Goal: Information Seeking & Learning: Learn about a topic

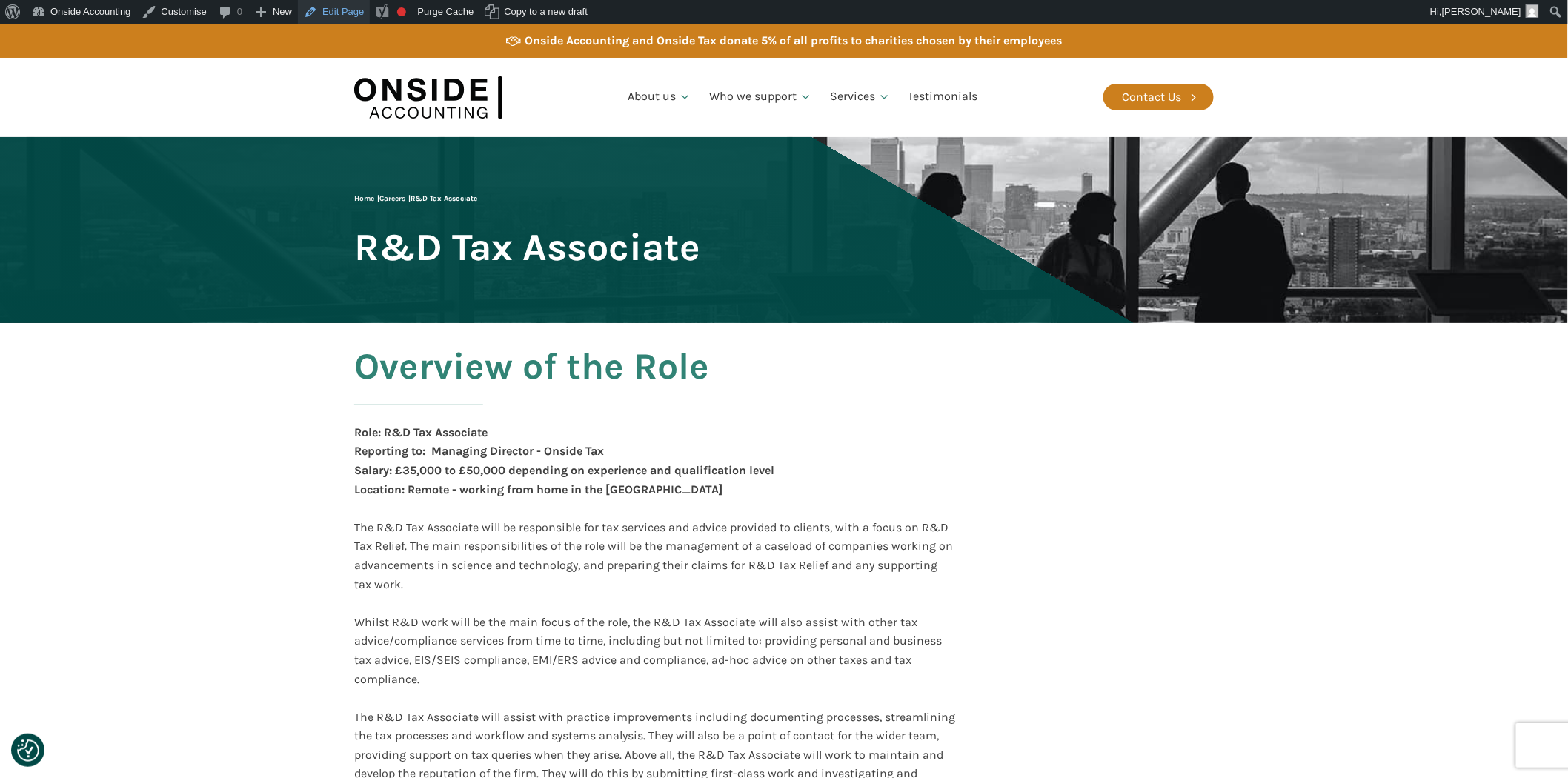
click at [343, 14] on link "Edit Page" at bounding box center [334, 12] width 72 height 24
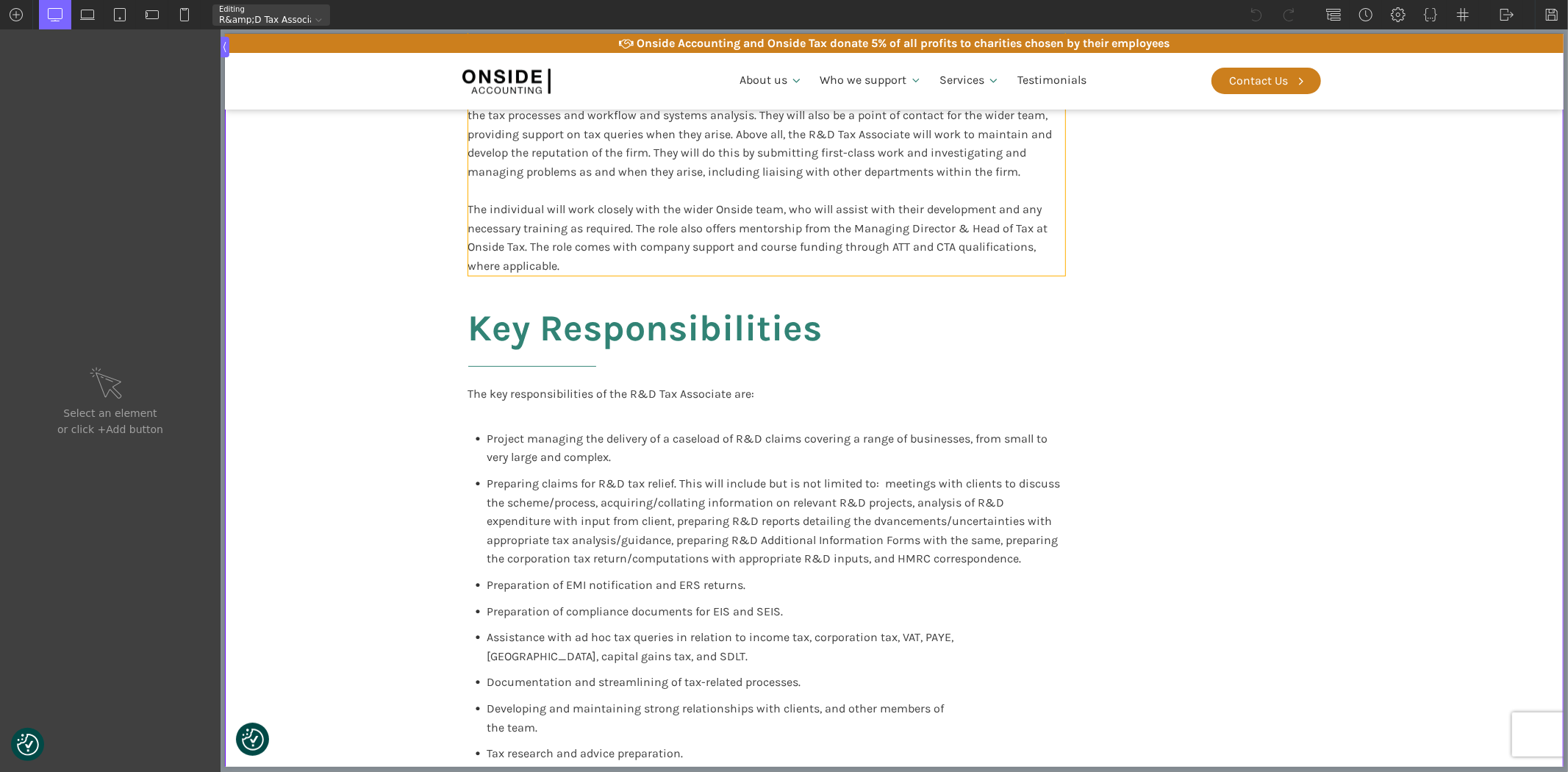
scroll to position [736, 0]
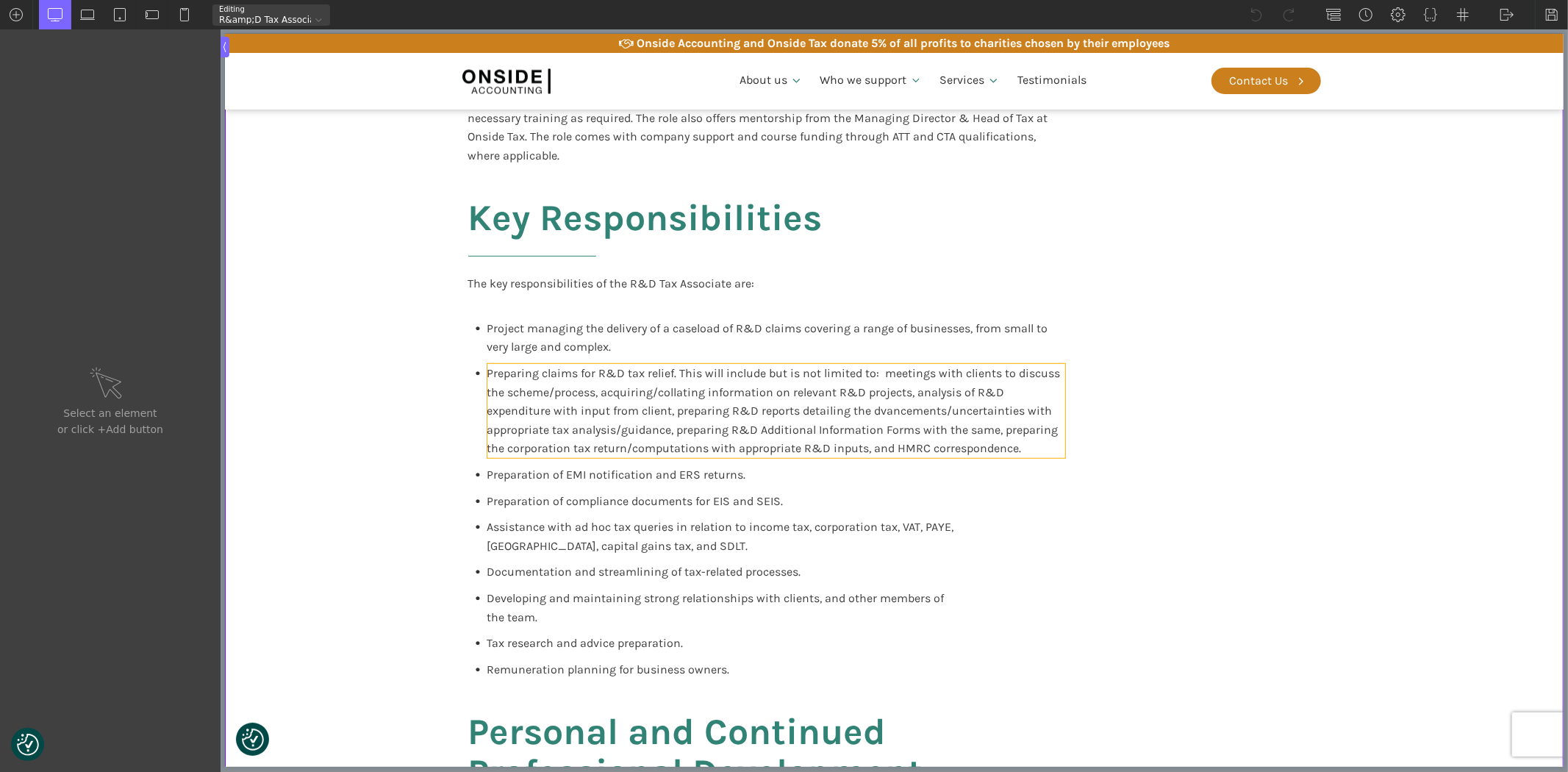
click at [867, 411] on span "Preparing claims for R&D tax relief. This will include but is not limited to: m…" at bounding box center [774, 411] width 576 height 89
type input "text_block-926-638"
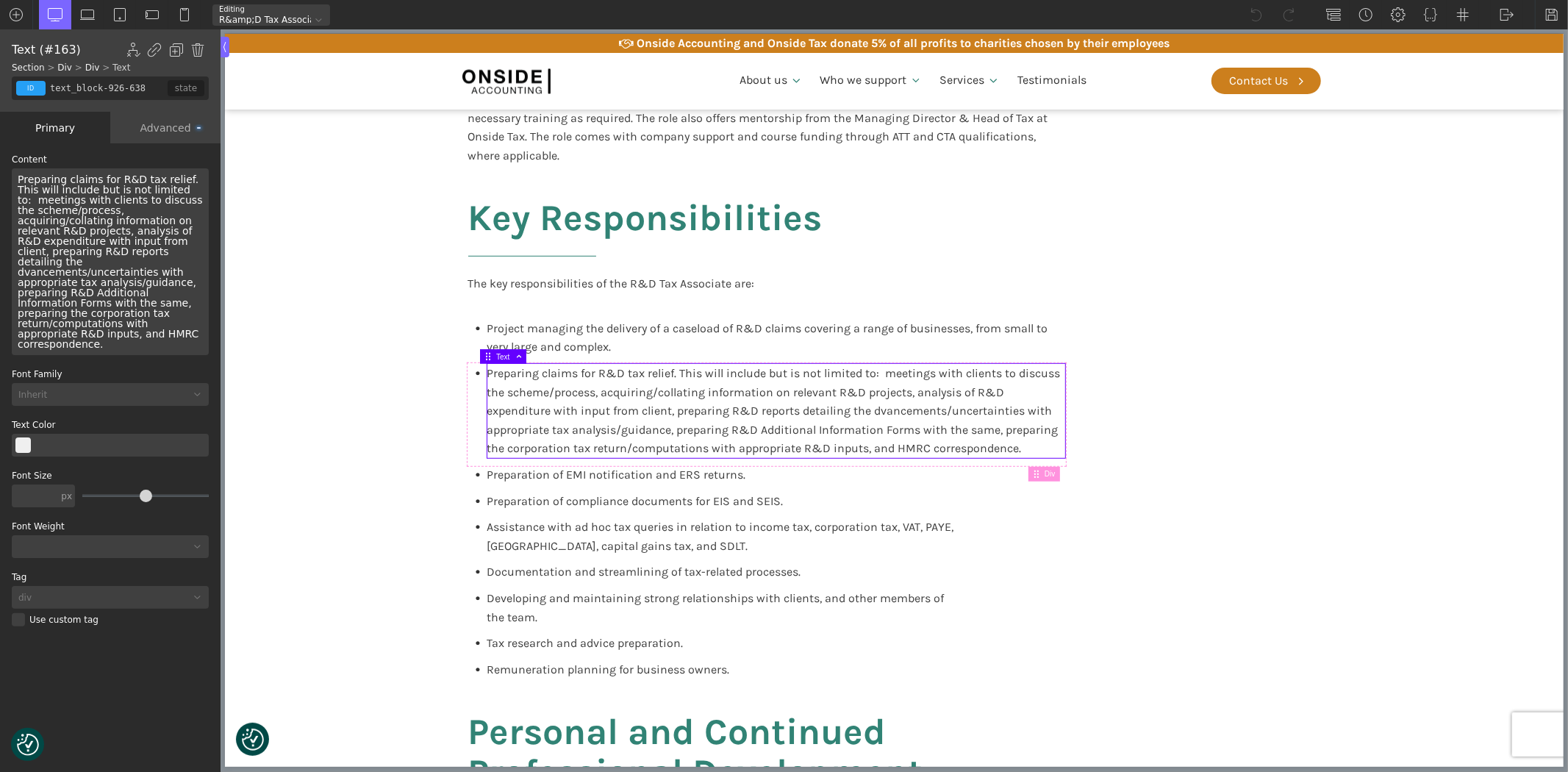
click at [83, 251] on span "Preparing claims for R&D tax relief. This will include but is not limited to: m…" at bounding box center [112, 262] width 188 height 176
click at [1548, 17] on img at bounding box center [1551, 14] width 14 height 14
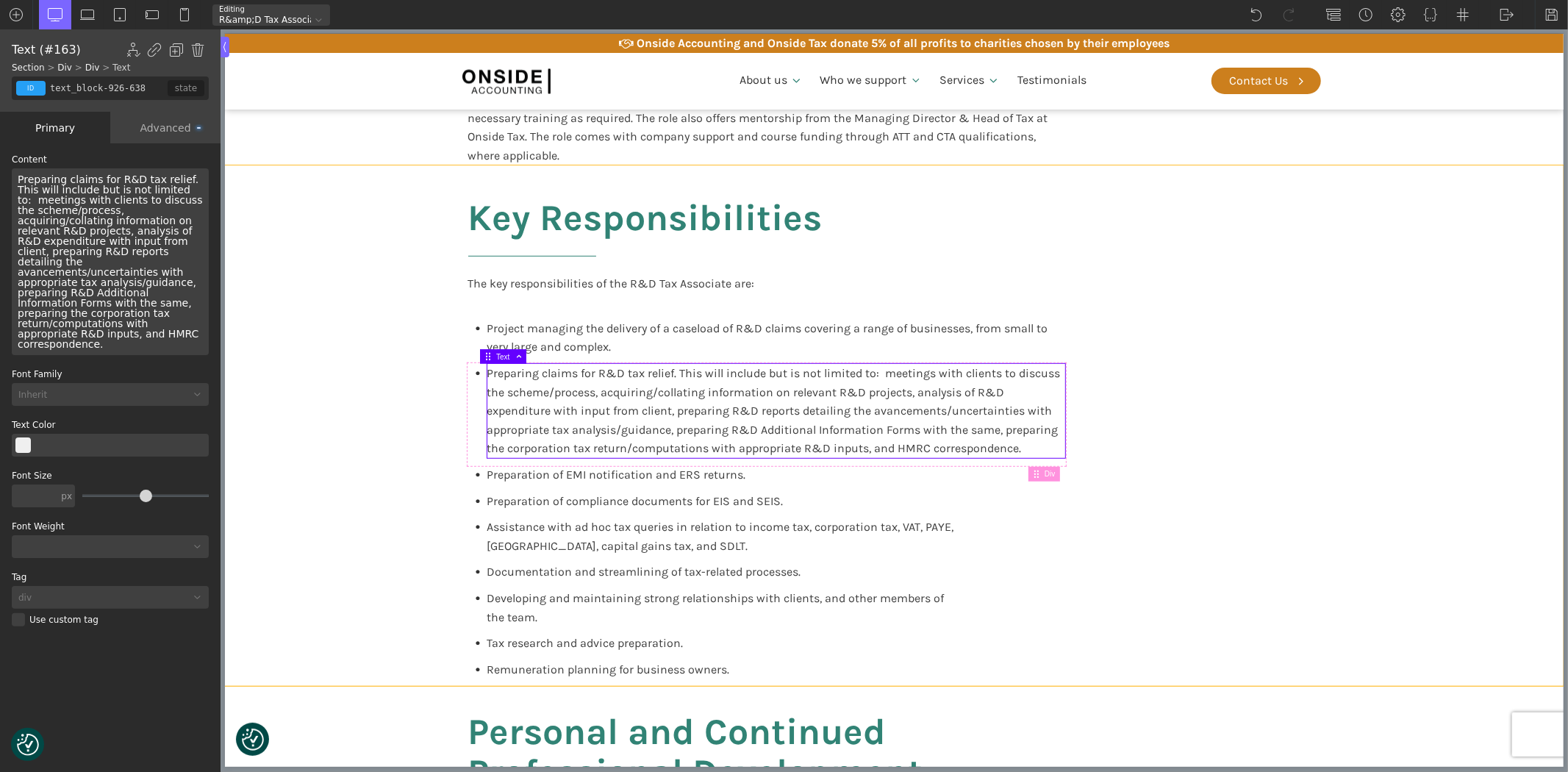
click at [1325, 295] on div "Key Responsibilities The key responsibilities of the R&D Tax Associate are: Pro…" at bounding box center [894, 426] width 882 height 521
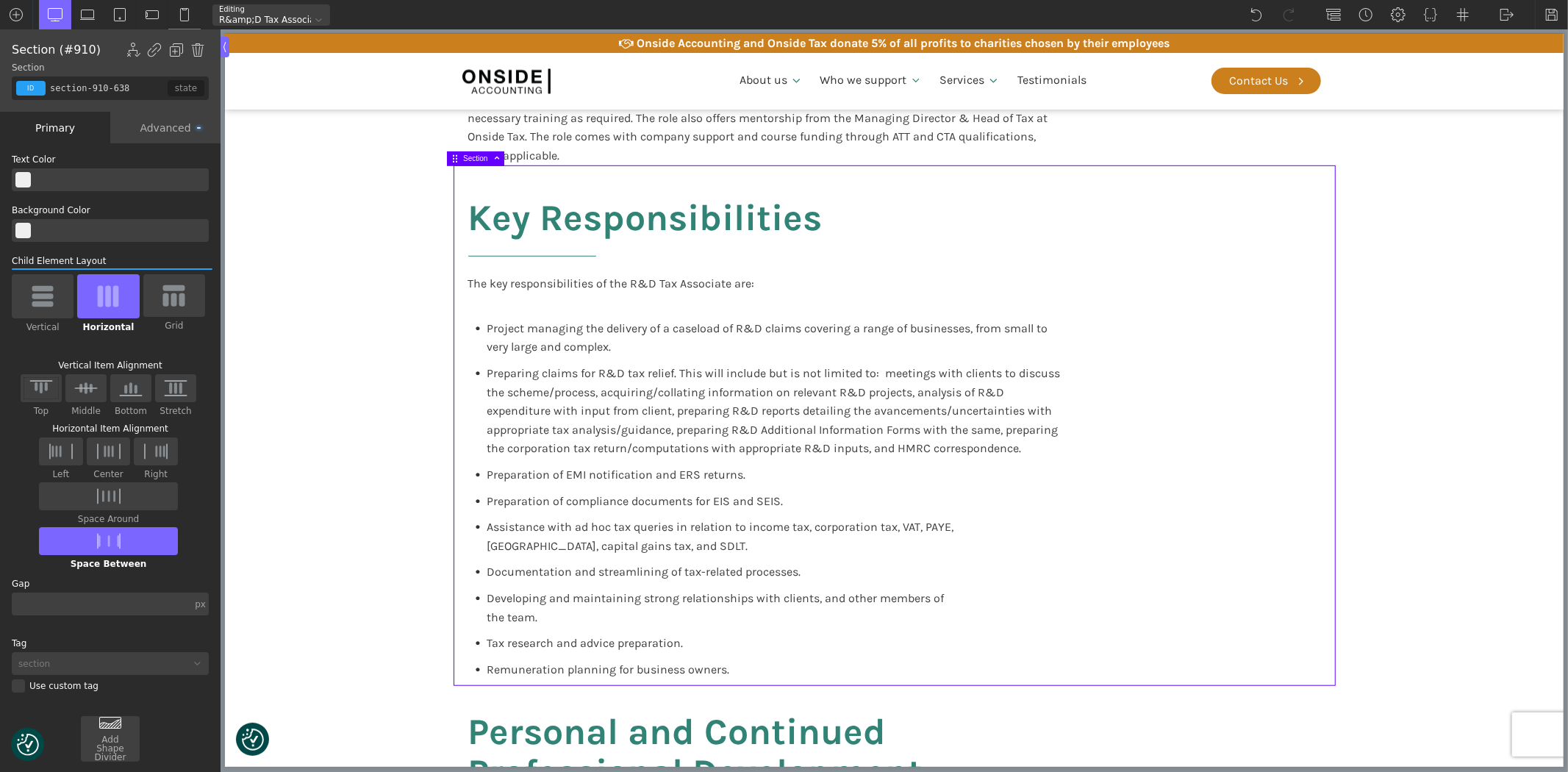
scroll to position [1475, 0]
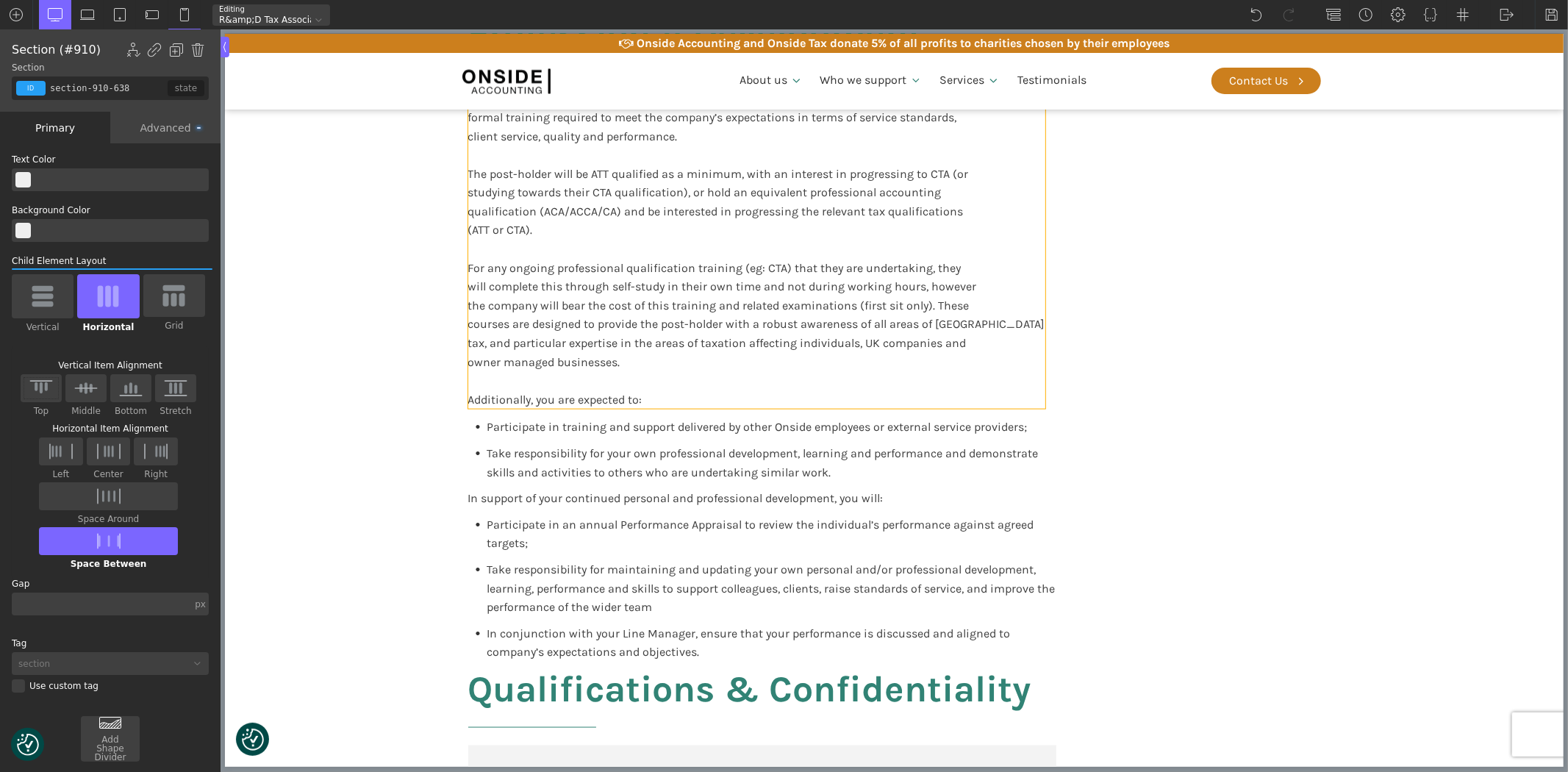
click at [523, 403] on div "The post-holder will undertake, achieve and maintain the mandatory level of inf…" at bounding box center [756, 249] width 577 height 320
type input "text_block-944-638"
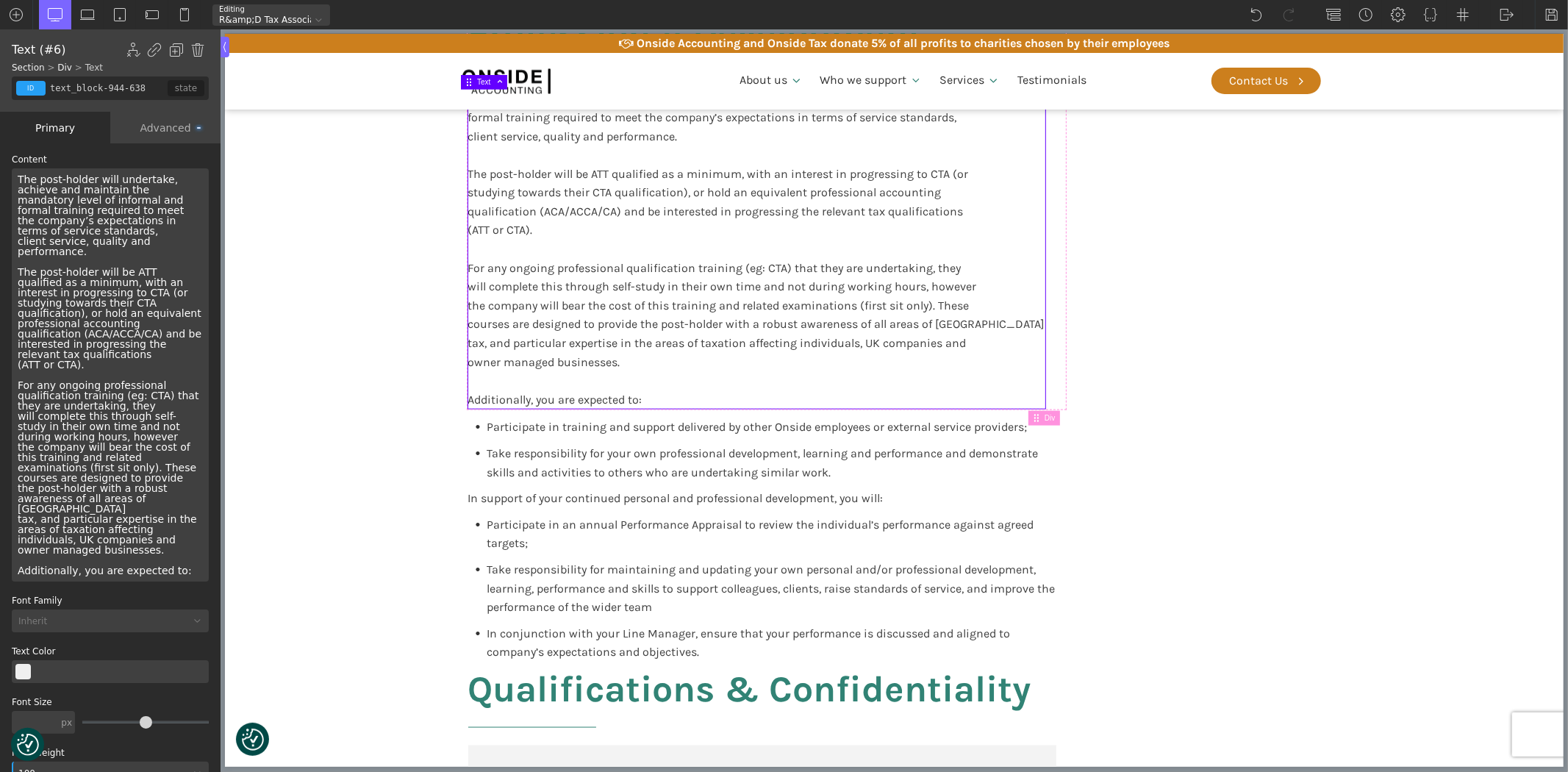
click at [82, 562] on div "The post-holder will undertake, achieve and maintain the mandatory level of inf…" at bounding box center [110, 375] width 197 height 413
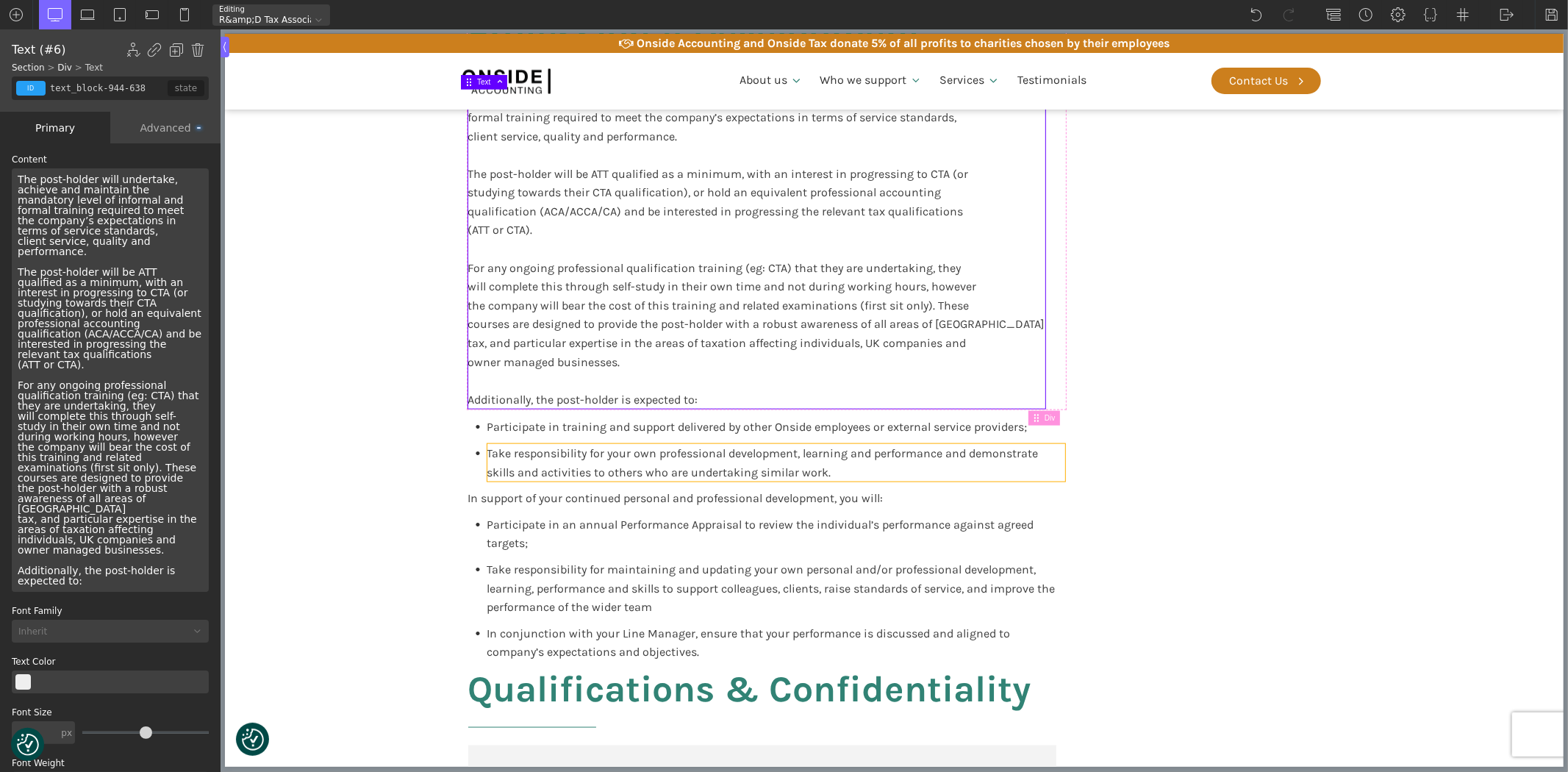
click at [608, 453] on span "Take responsibility for your own professional development, learning and perform…" at bounding box center [763, 462] width 554 height 33
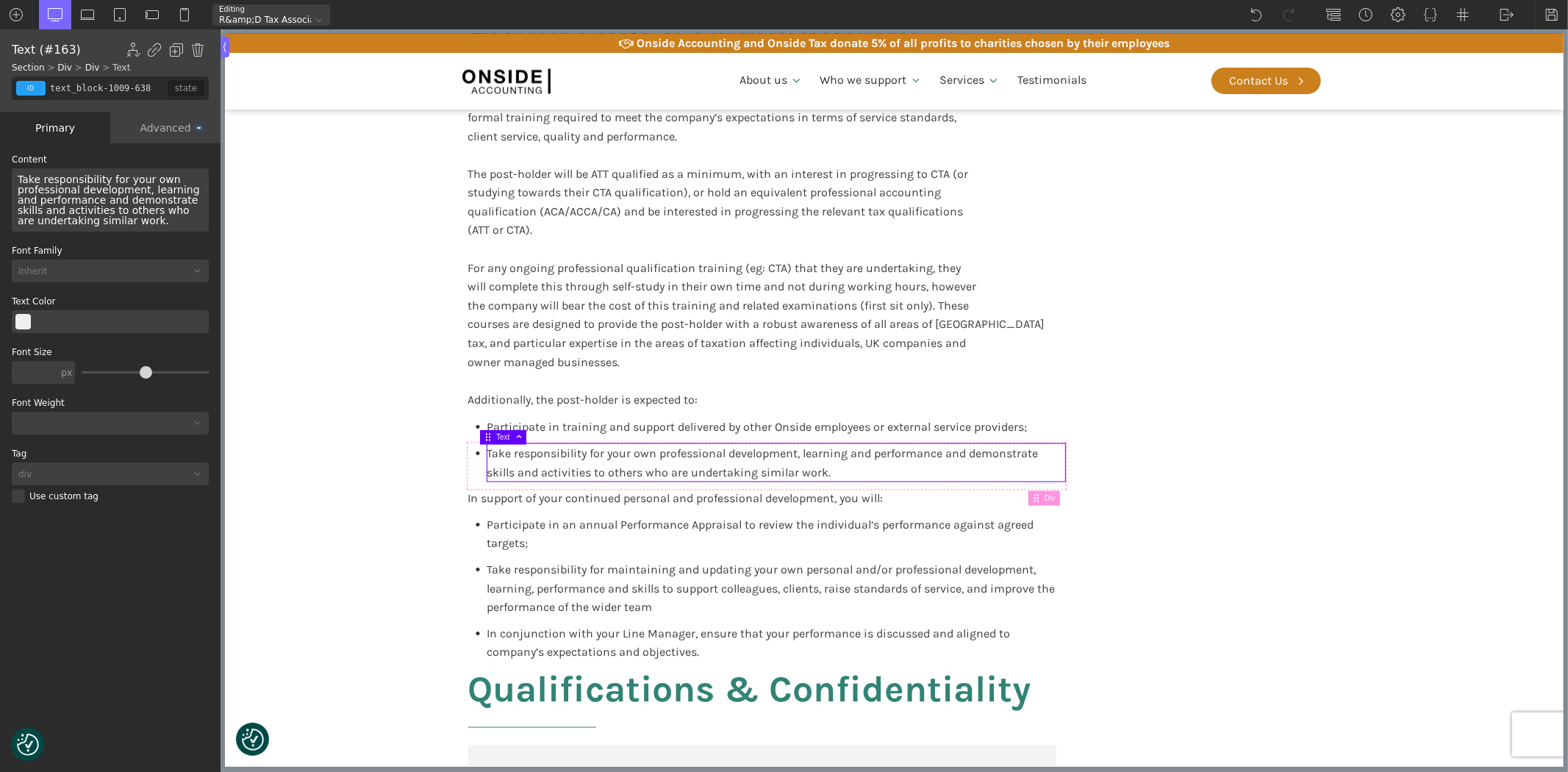
click at [610, 453] on span "Take responsibility for your own professional development, learning and perform…" at bounding box center [763, 462] width 554 height 33
click at [129, 176] on span "Take responsibility for your own professional development, learning and perform…" at bounding box center [110, 200] width 185 height 53
click at [503, 498] on div "In support of your continued personal and professional development, you will:" at bounding box center [674, 499] width 415 height 19
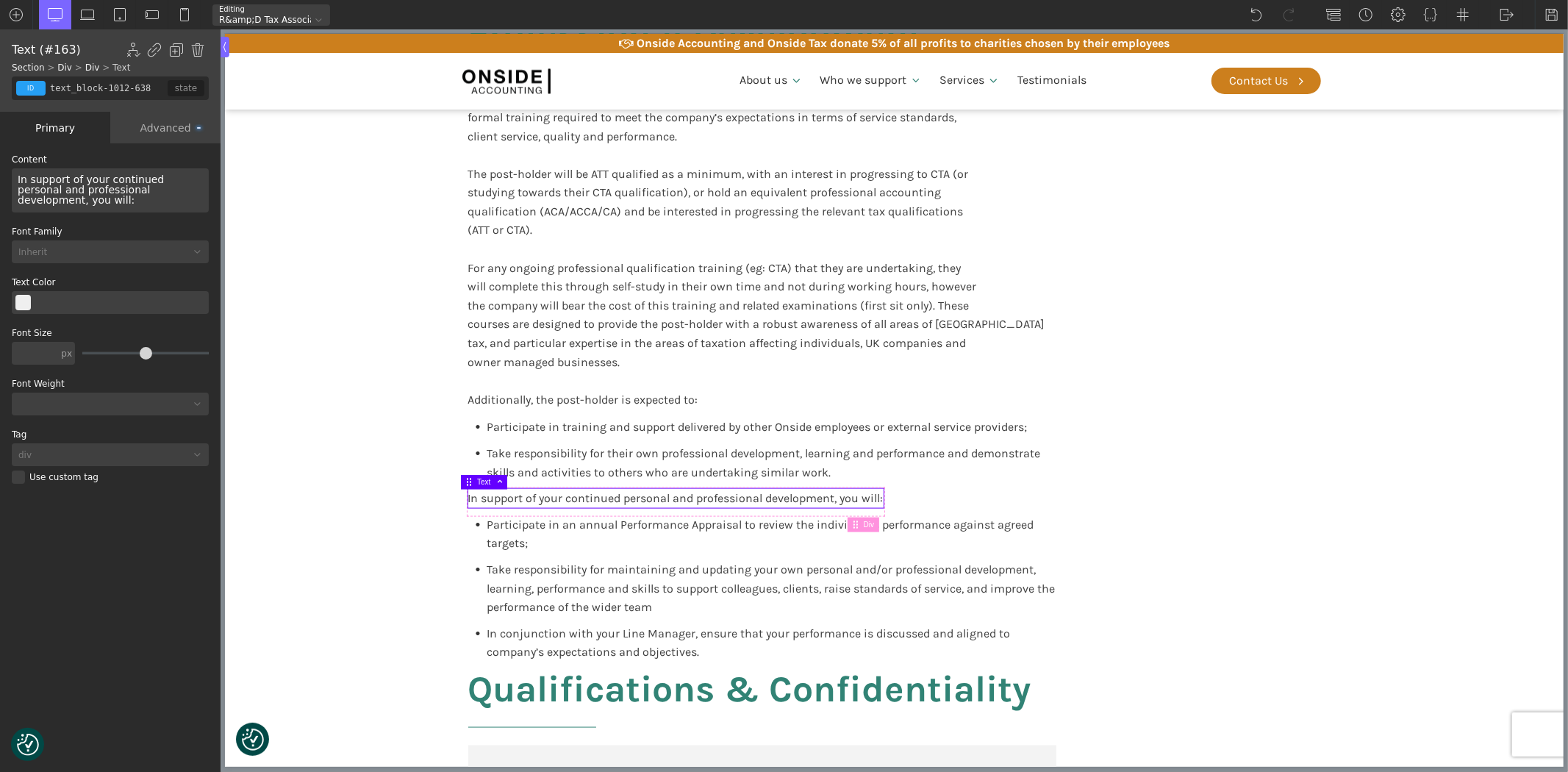
click at [86, 184] on div "In support of your continued personal and professional development, you will:" at bounding box center [110, 190] width 197 height 44
type input "core_accounting"
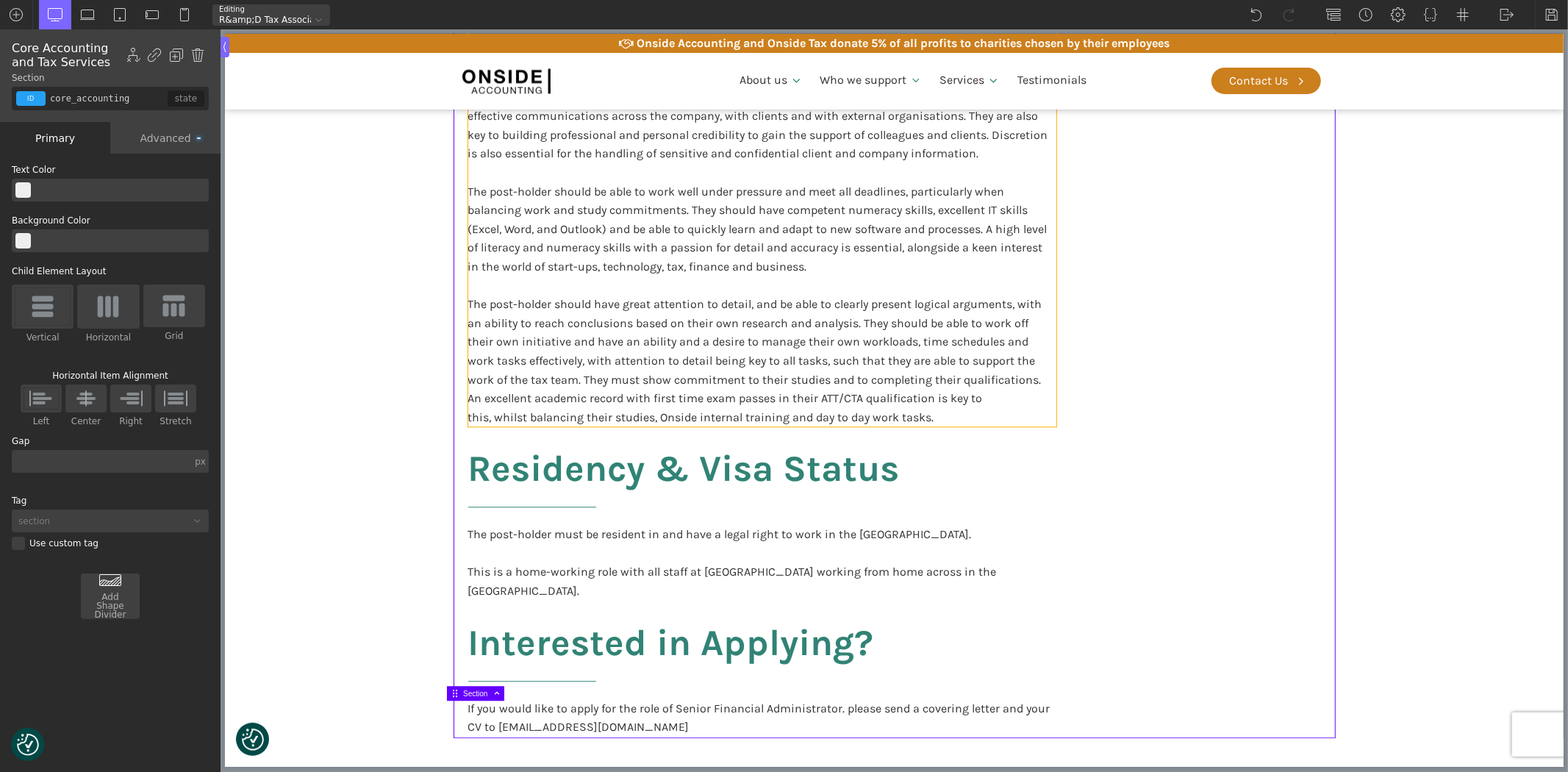
scroll to position [2946, 0]
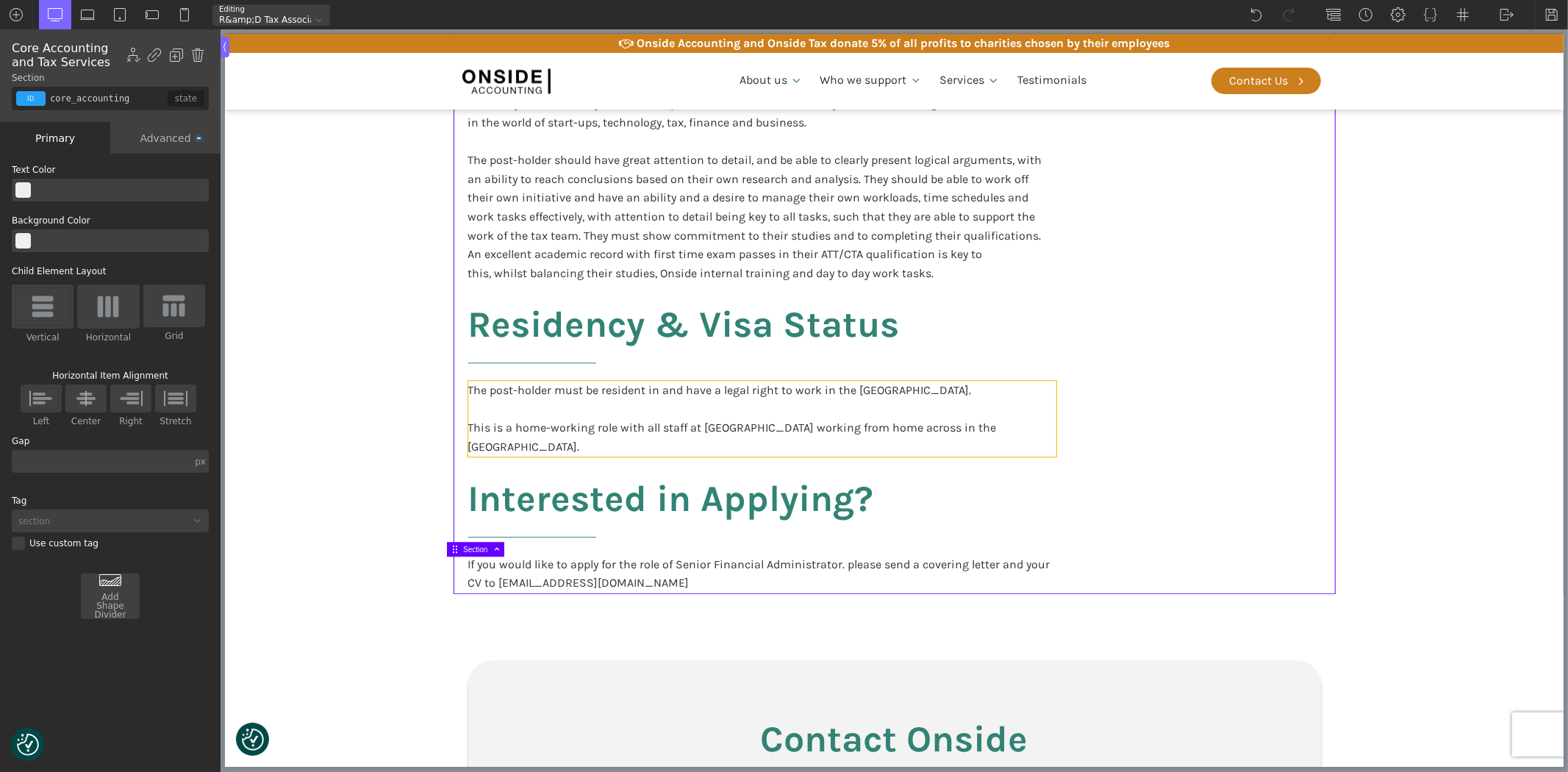
click at [799, 408] on div "The post-holder must be resident in and have a legal right to work in the [GEOG…" at bounding box center [761, 418] width 588 height 75
type input "blocktext_block-596-175"
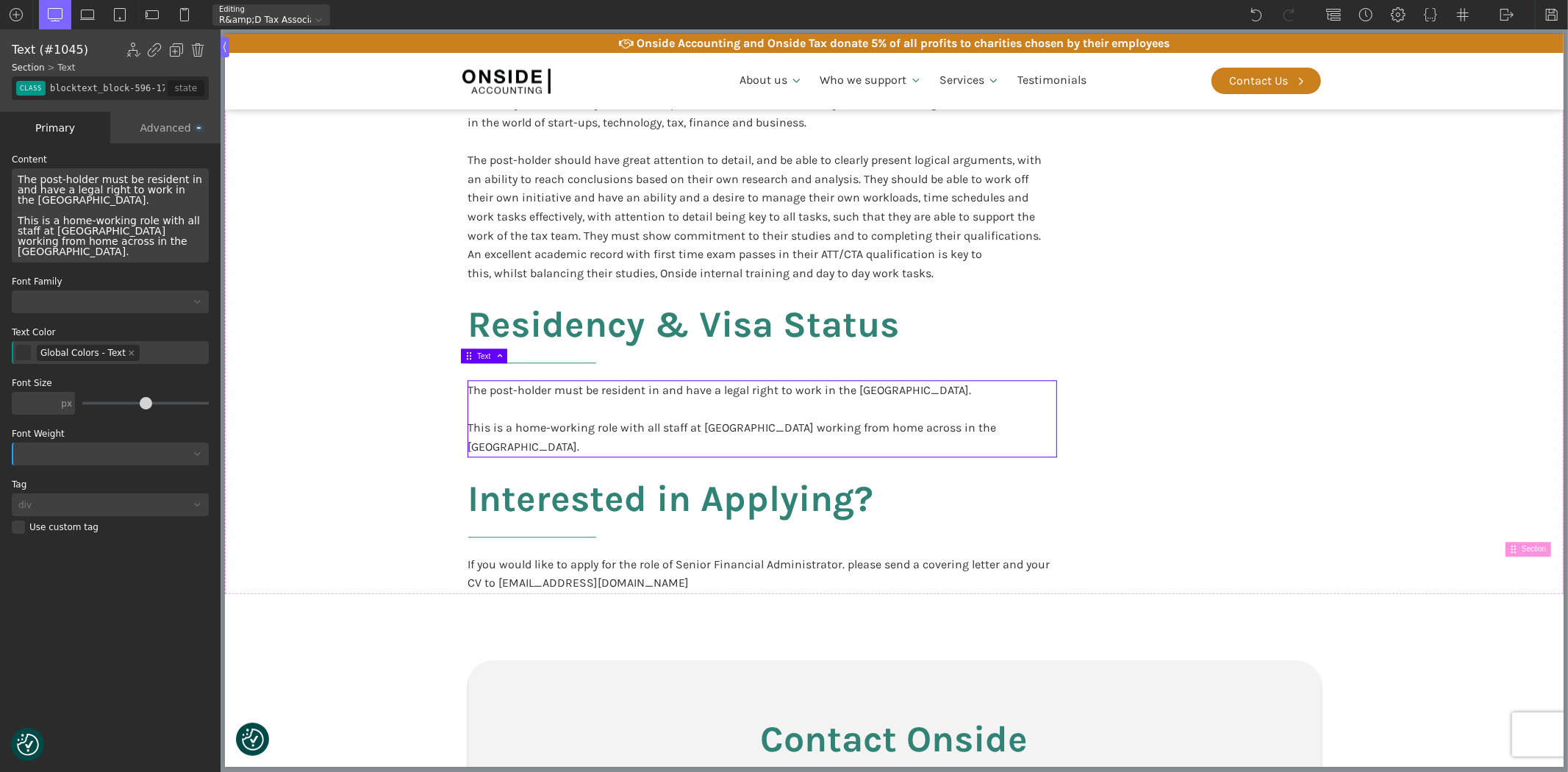
click at [885, 415] on div "The post-holder must be resident in and have a legal right to work in the [GEOG…" at bounding box center [761, 418] width 588 height 75
click at [182, 224] on div "The post-holder must be resident in and have a legal right to work in the [GEOG…" at bounding box center [110, 215] width 197 height 94
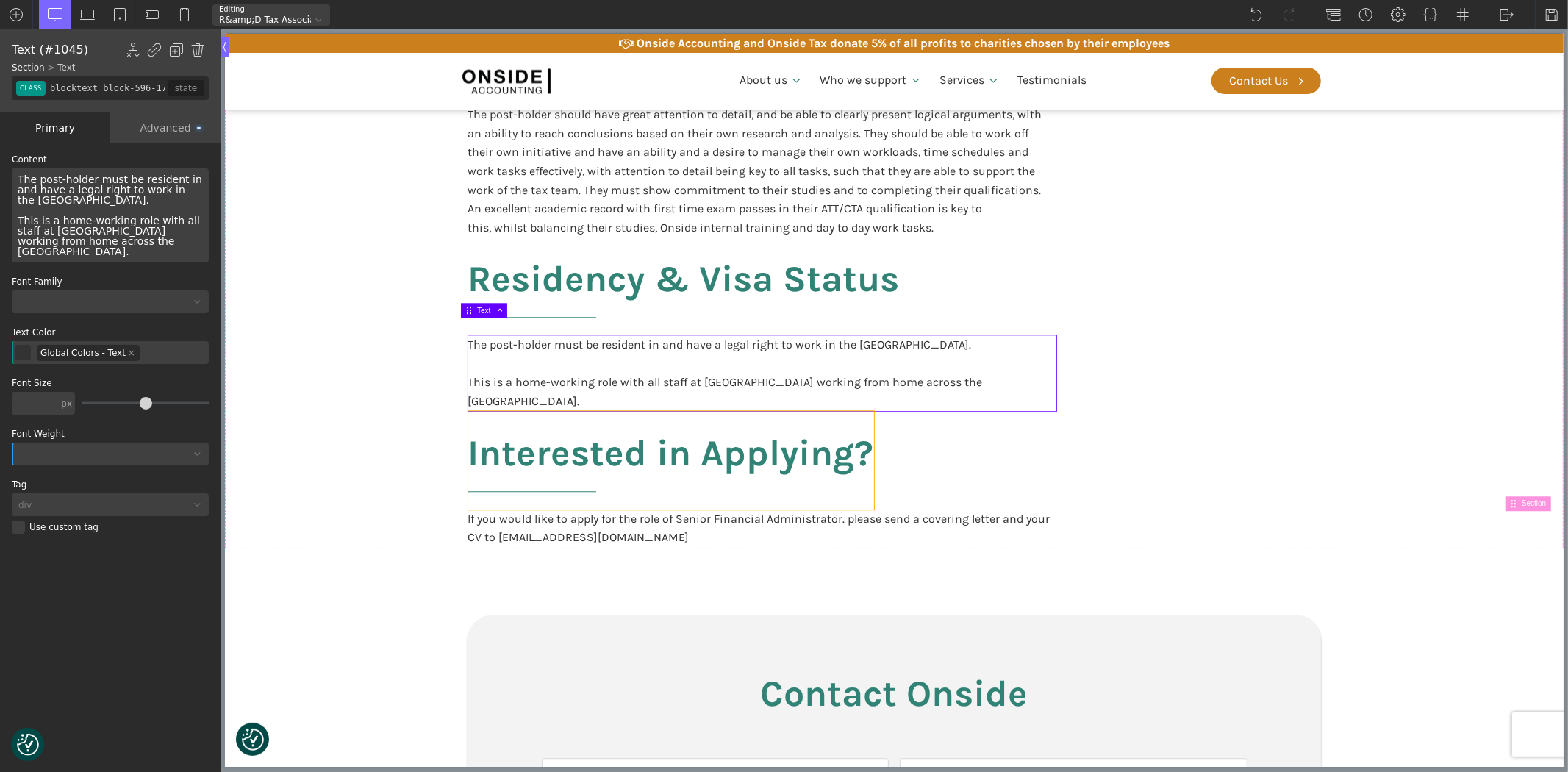
scroll to position [3027, 0]
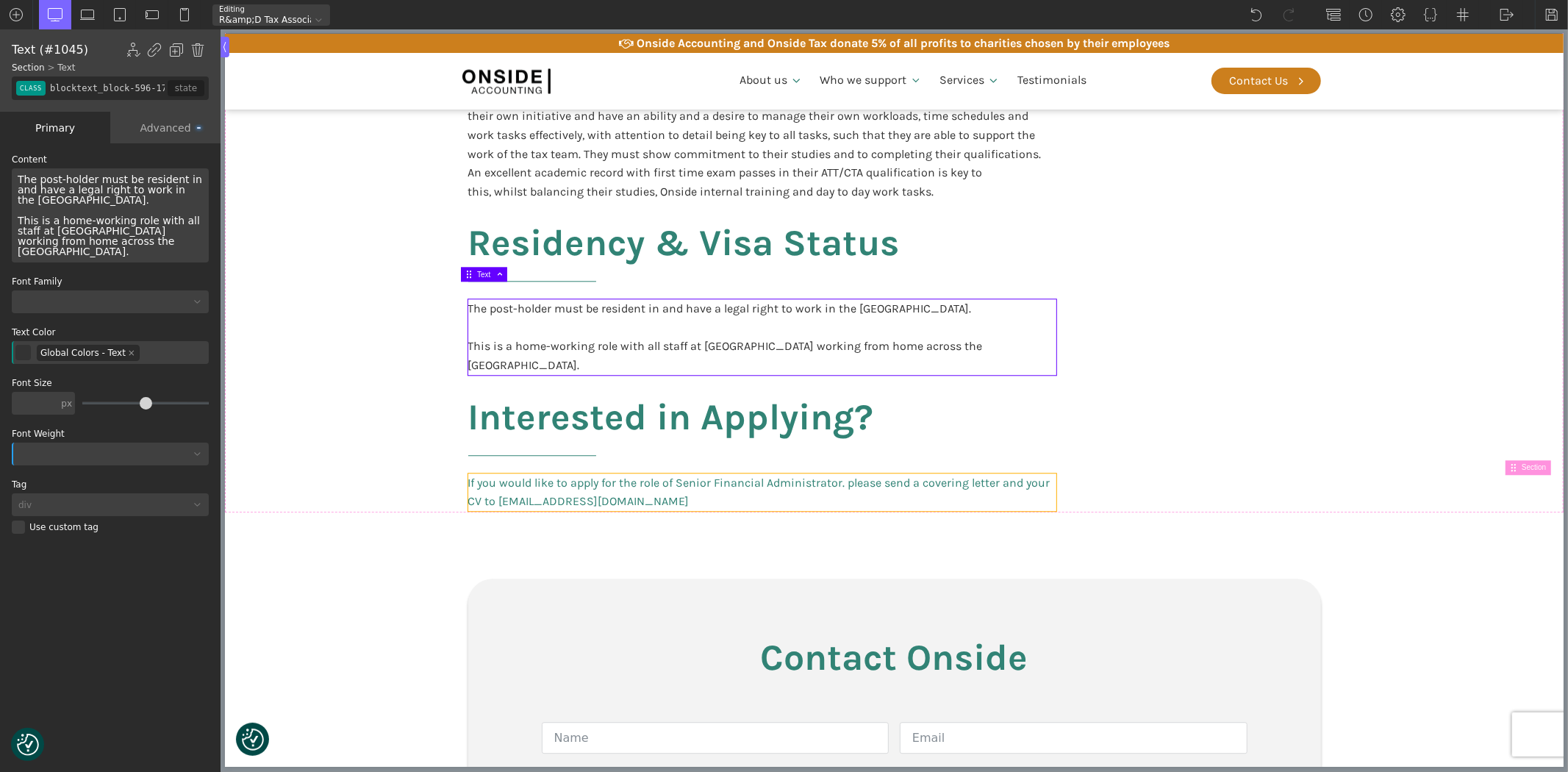
click at [687, 473] on link "If you would like to apply for the role of Senior Financial Administrator. plea…" at bounding box center [761, 492] width 588 height 37
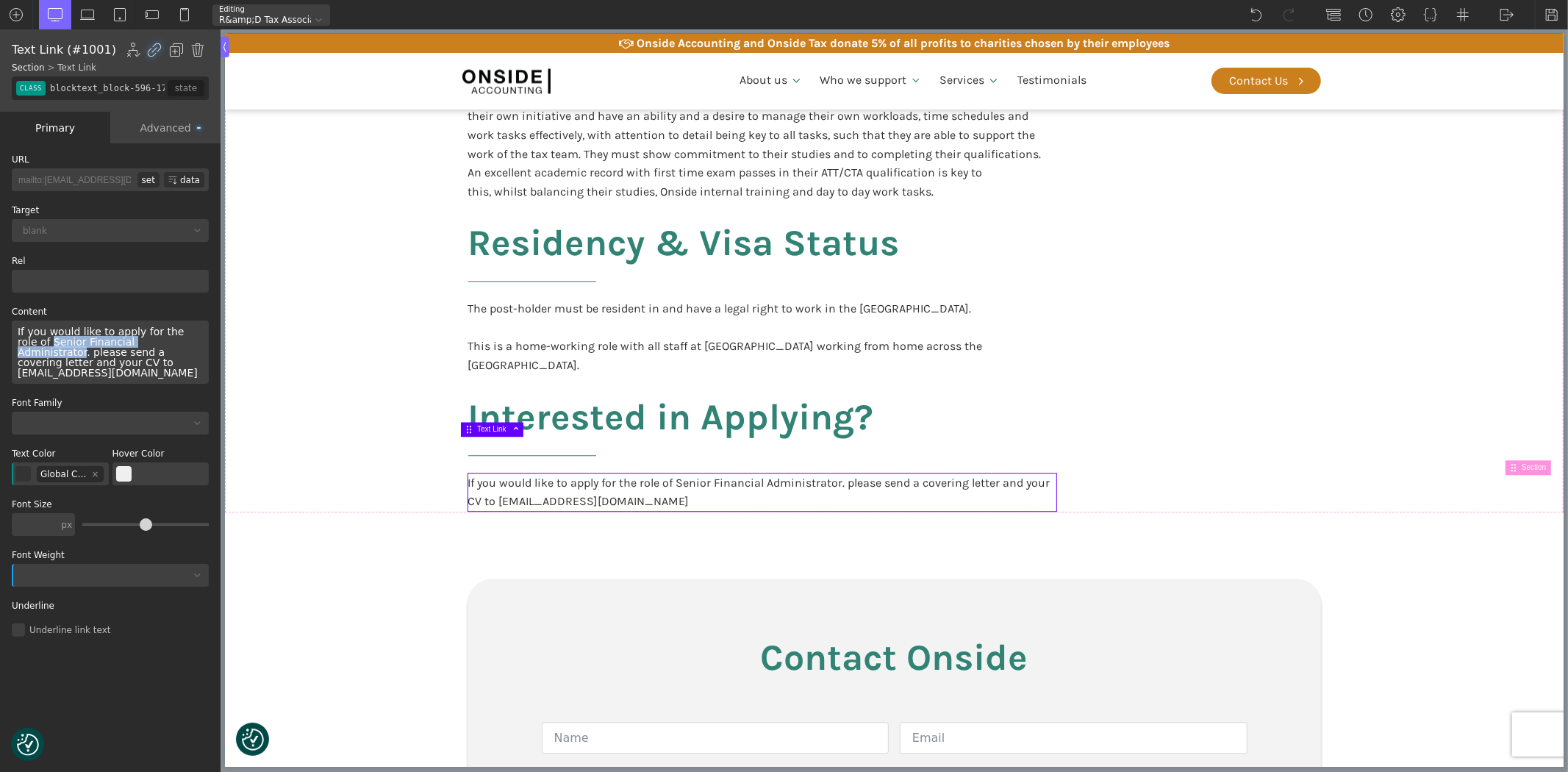
drag, startPoint x: 15, startPoint y: 344, endPoint x: 153, endPoint y: 339, distance: 138.1
click at [153, 339] on div "If you would like to apply for the role of Senior Financial Administrator. plea…" at bounding box center [110, 352] width 197 height 63
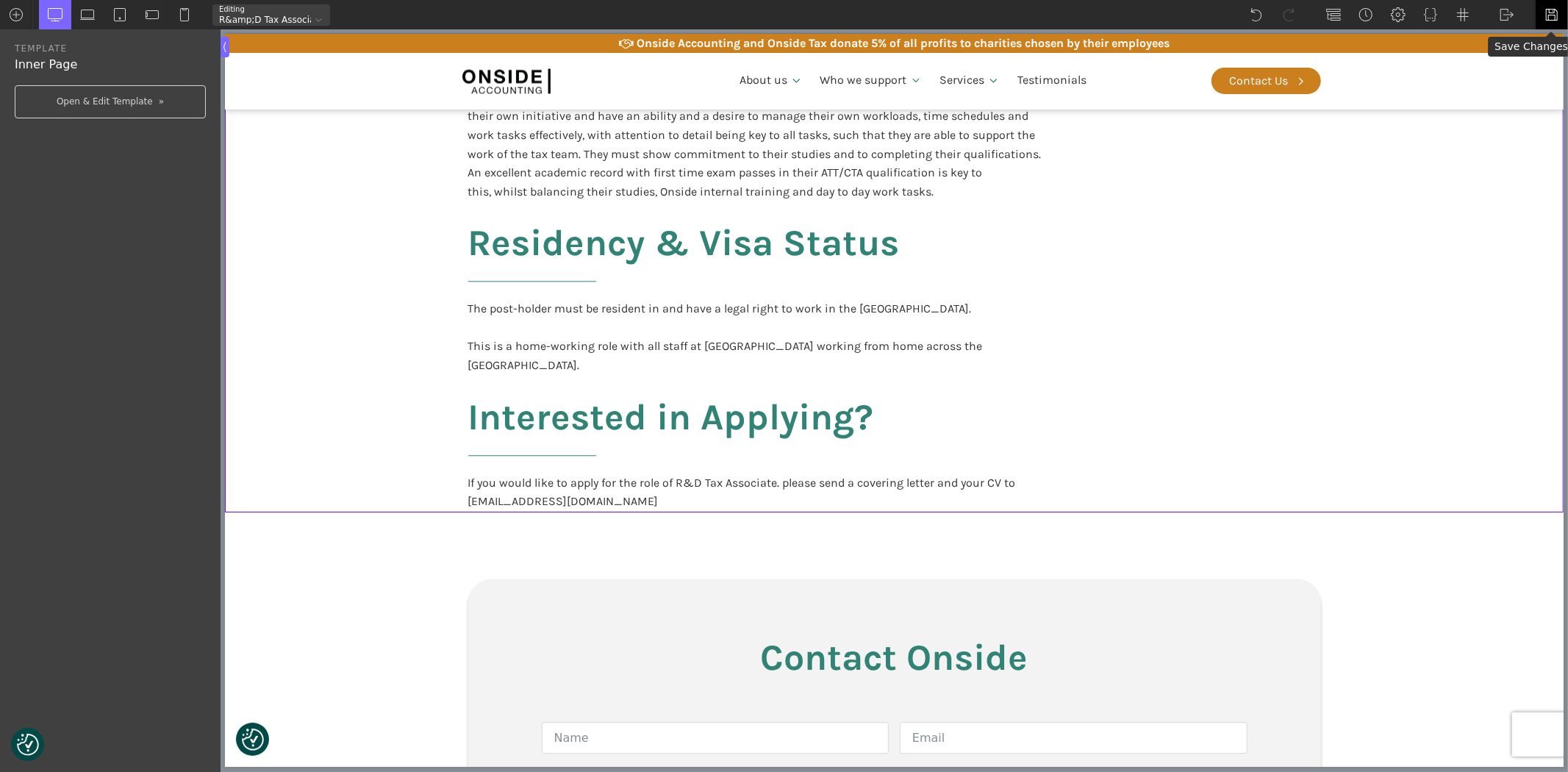
click at [1552, 15] on img at bounding box center [1551, 14] width 14 height 14
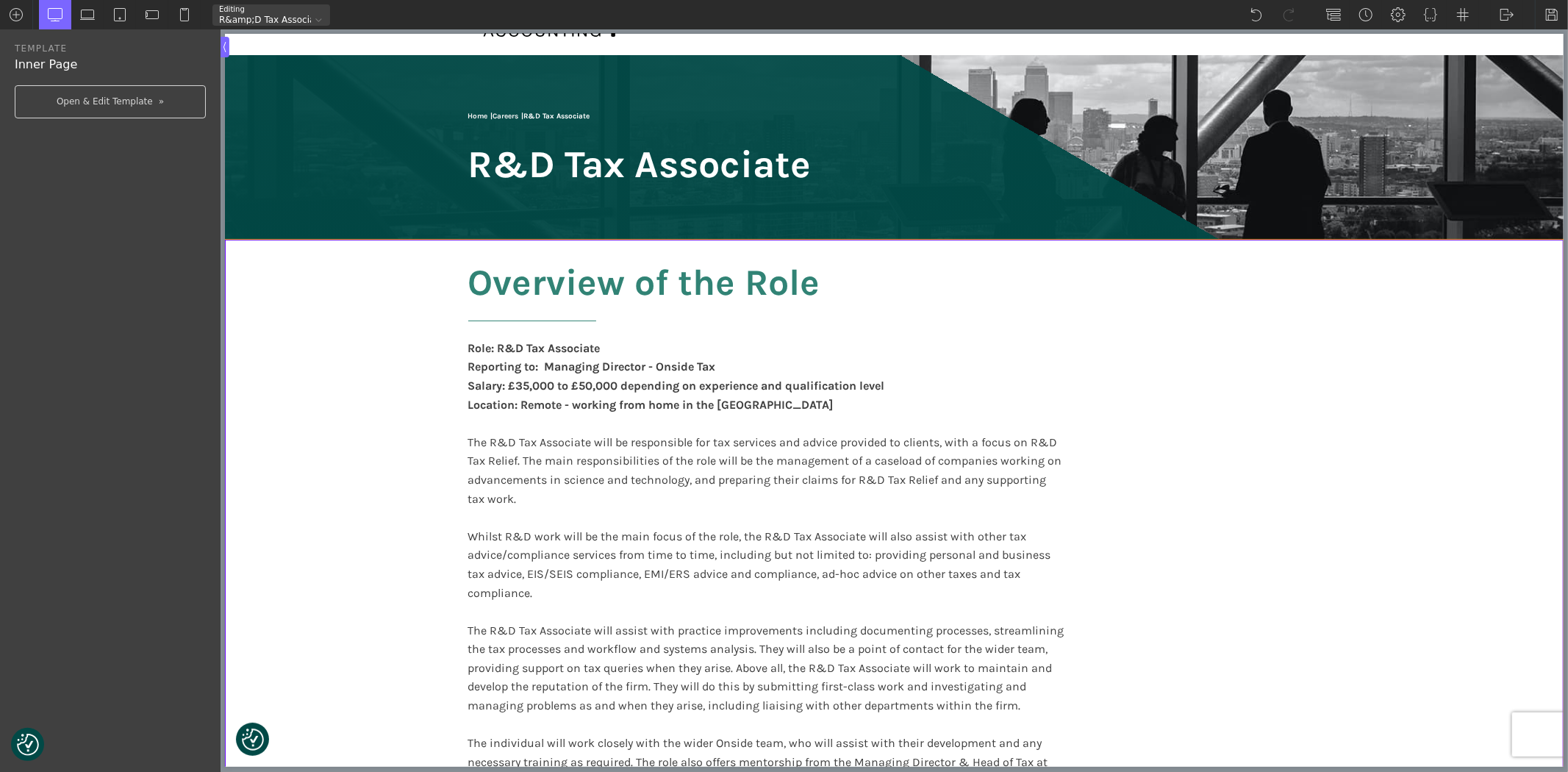
scroll to position [0, 0]
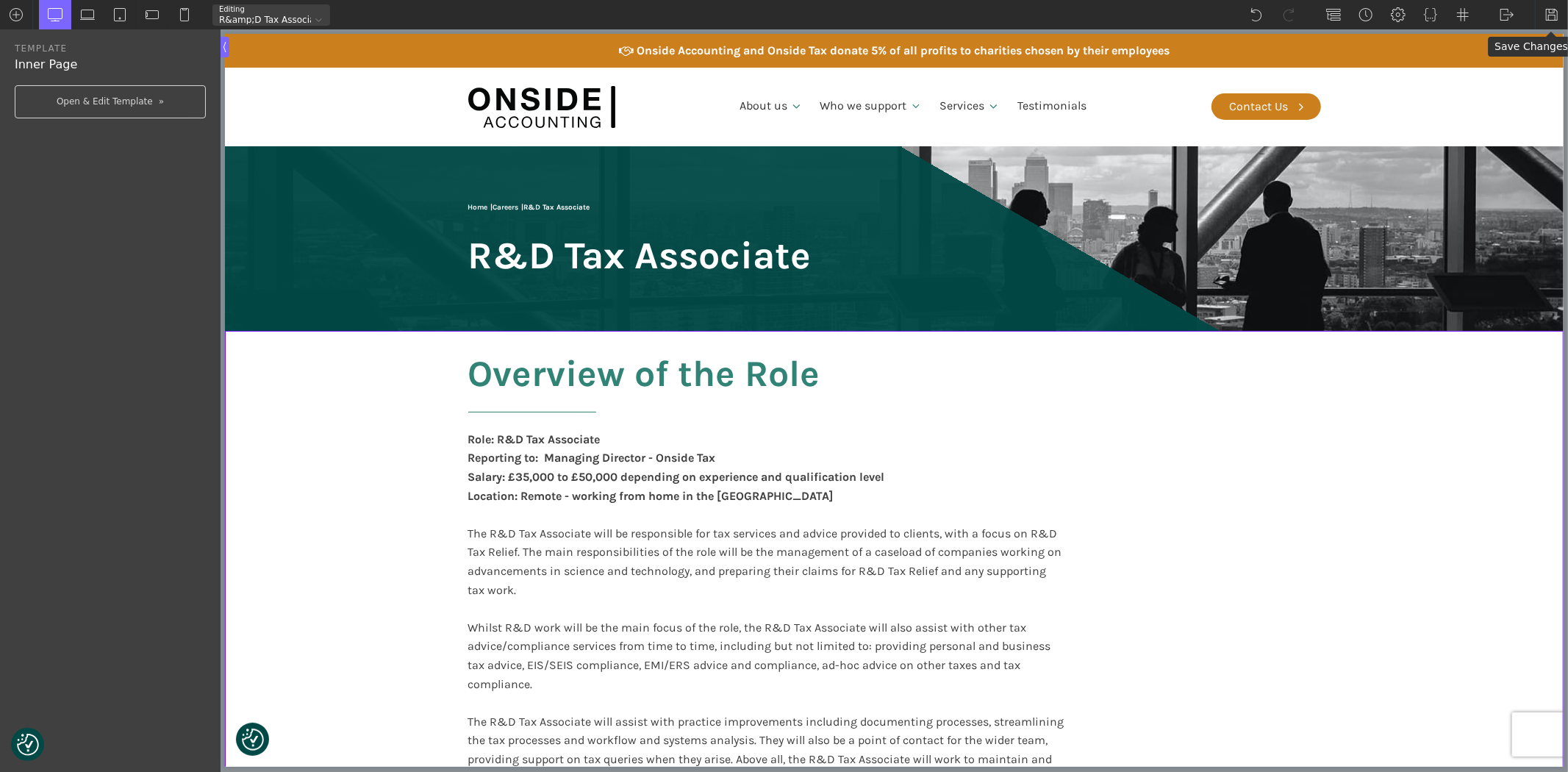
click at [1549, 14] on img at bounding box center [1551, 14] width 14 height 14
click at [1505, 14] on img at bounding box center [1506, 14] width 14 height 14
click at [1512, 36] on link "WP Admin" at bounding box center [1522, 38] width 63 height 24
